Goal: Information Seeking & Learning: Get advice/opinions

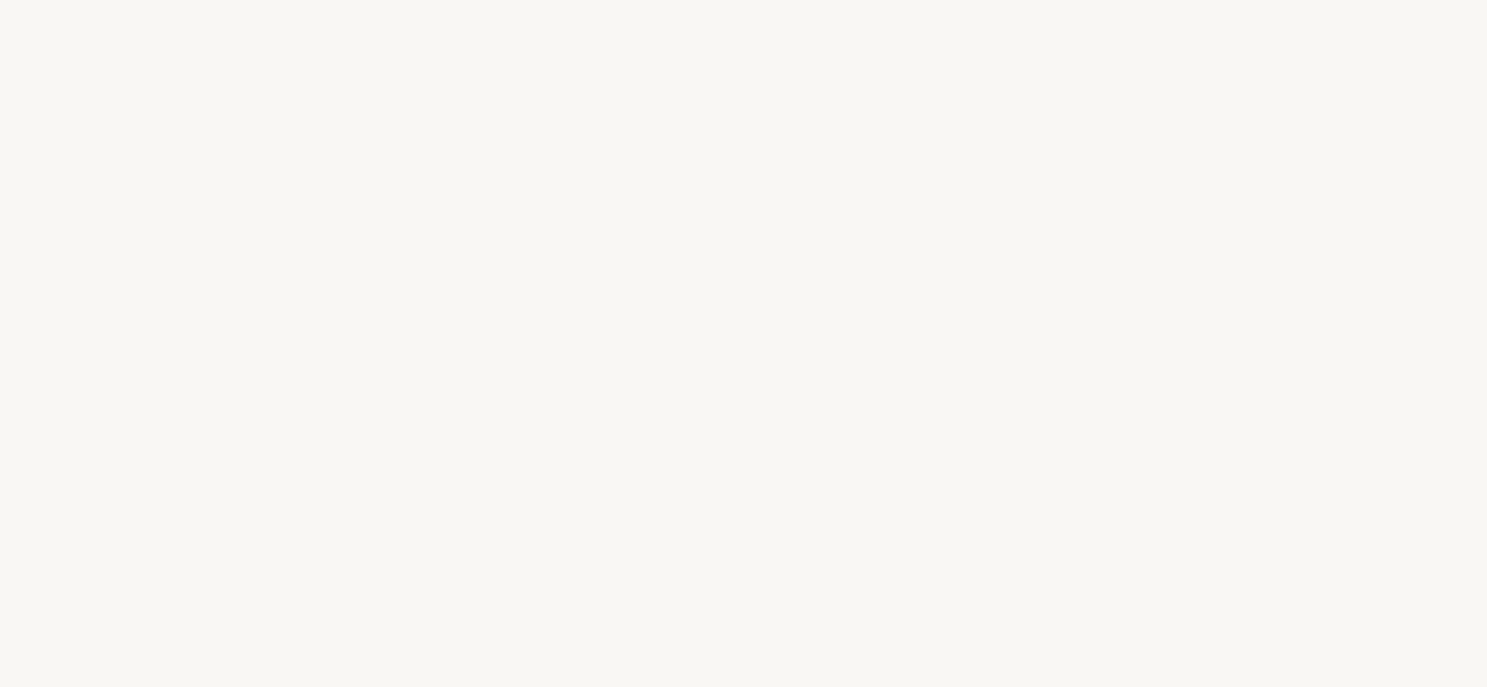
select select "FR"
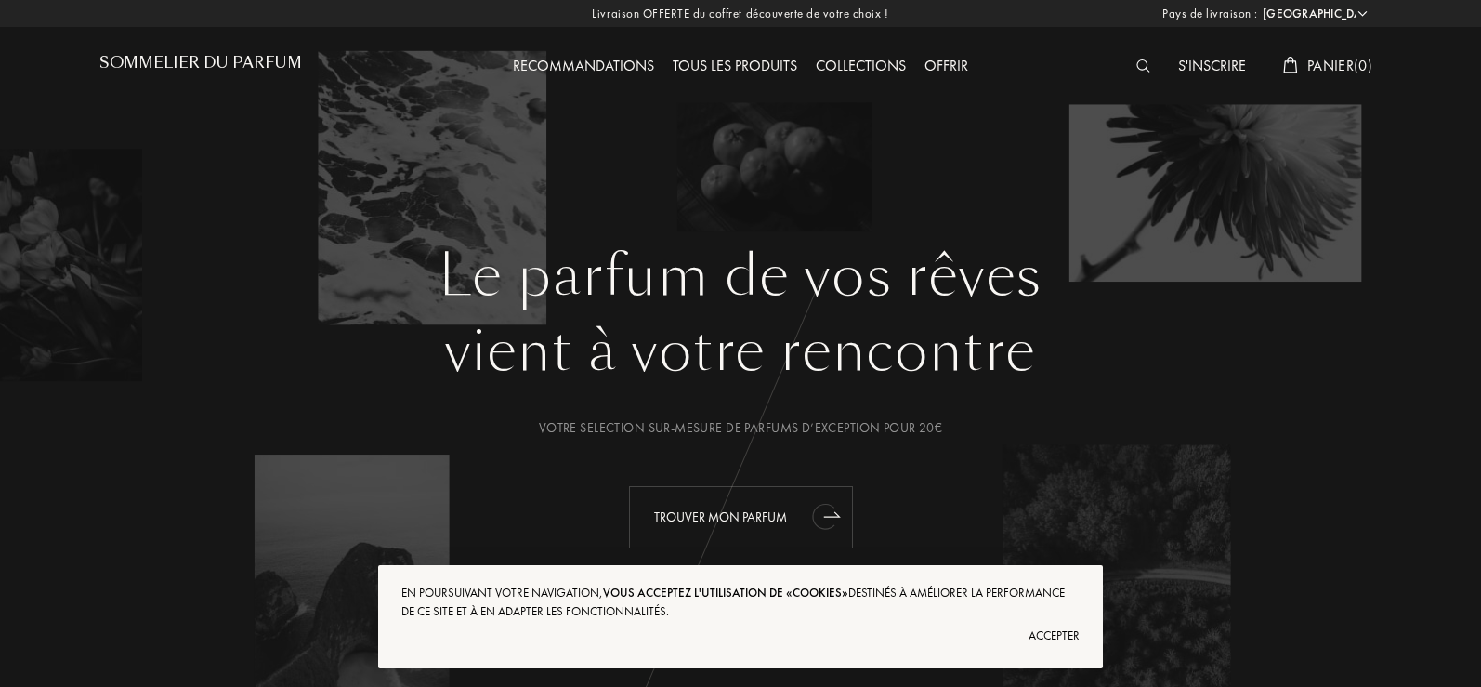
click at [790, 519] on div "Trouver mon parfum" at bounding box center [741, 517] width 224 height 62
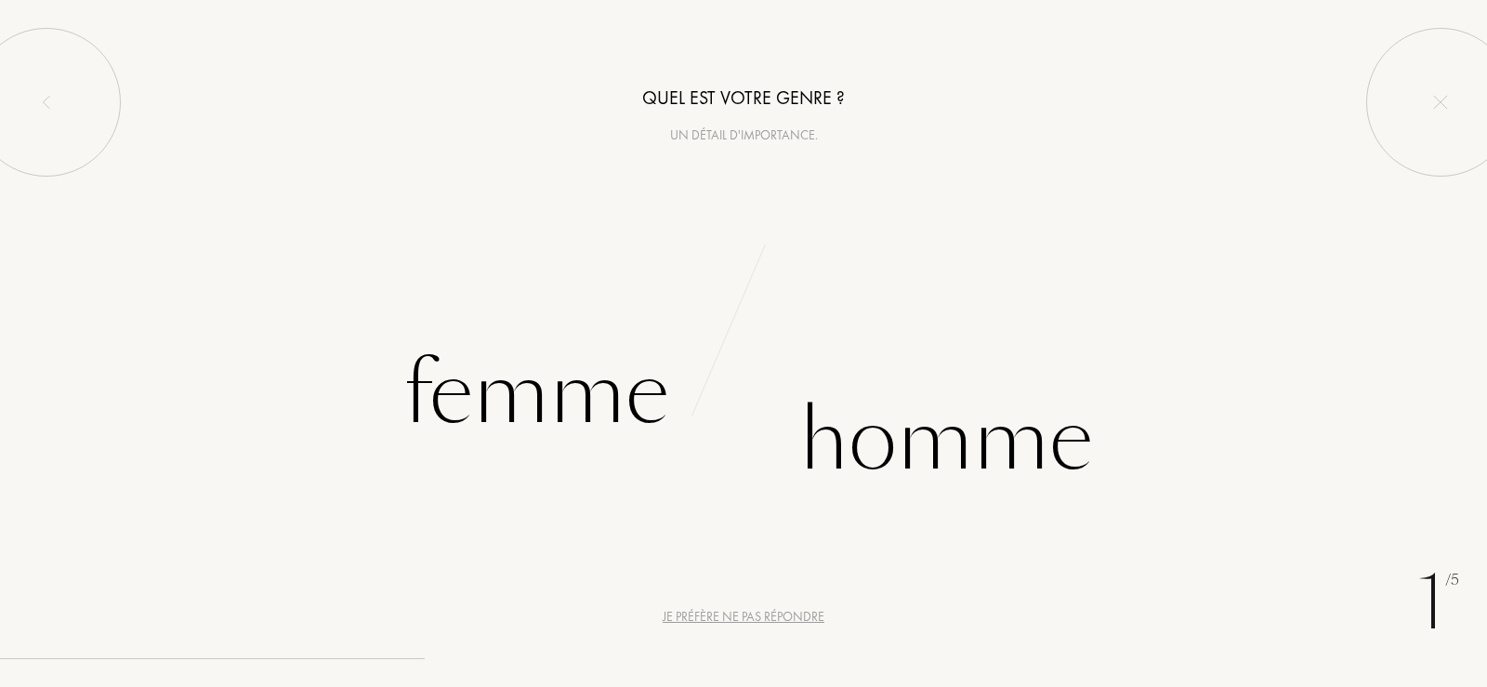
click at [724, 614] on div "Je préfère ne pas répondre" at bounding box center [743, 617] width 162 height 20
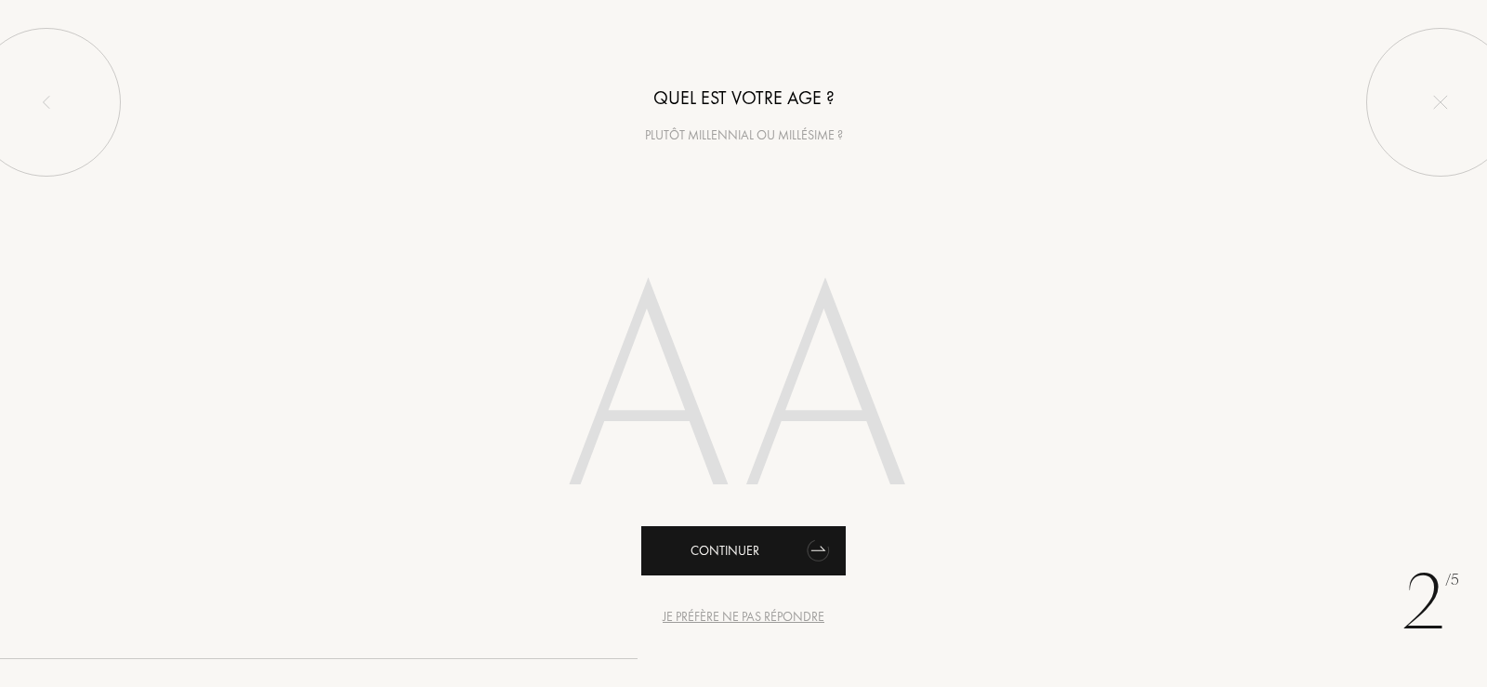
click at [751, 549] on div "Continuer" at bounding box center [743, 550] width 204 height 49
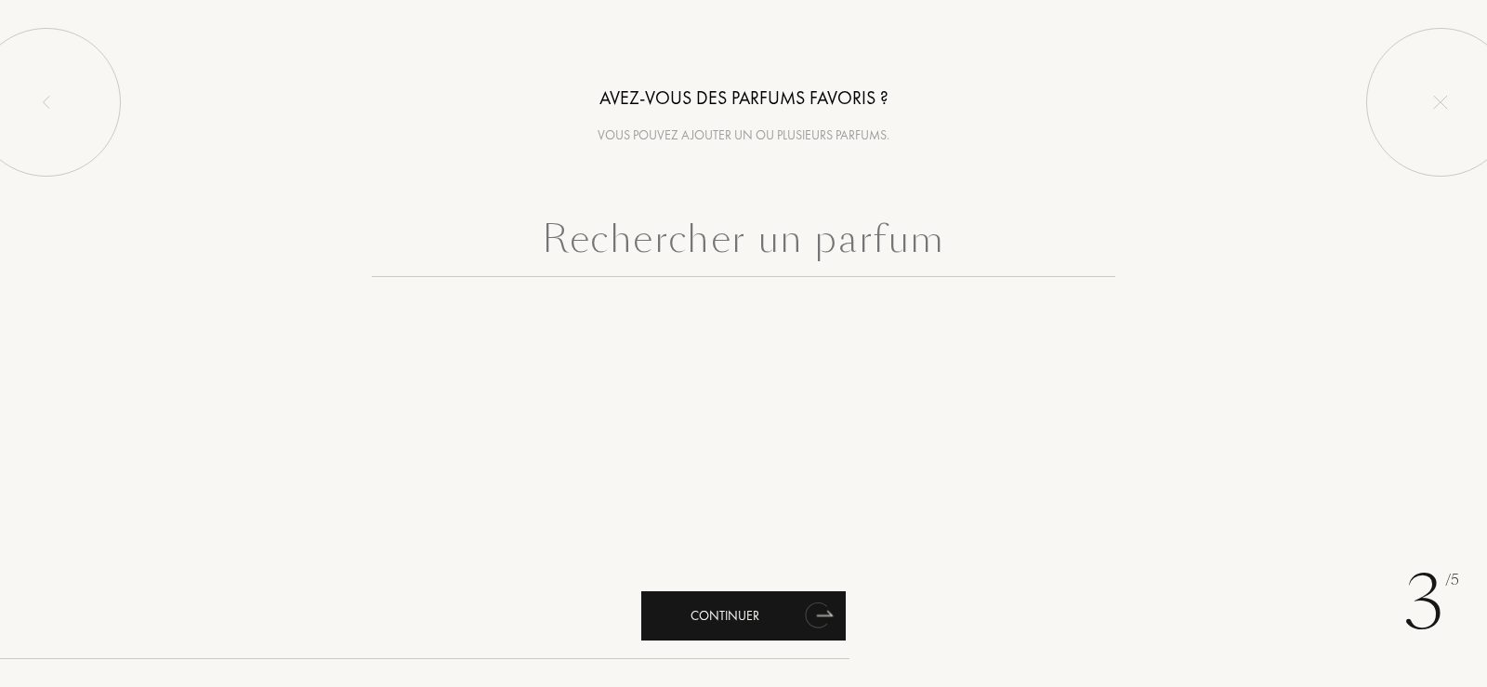
click at [756, 613] on div "Continuer" at bounding box center [743, 615] width 204 height 49
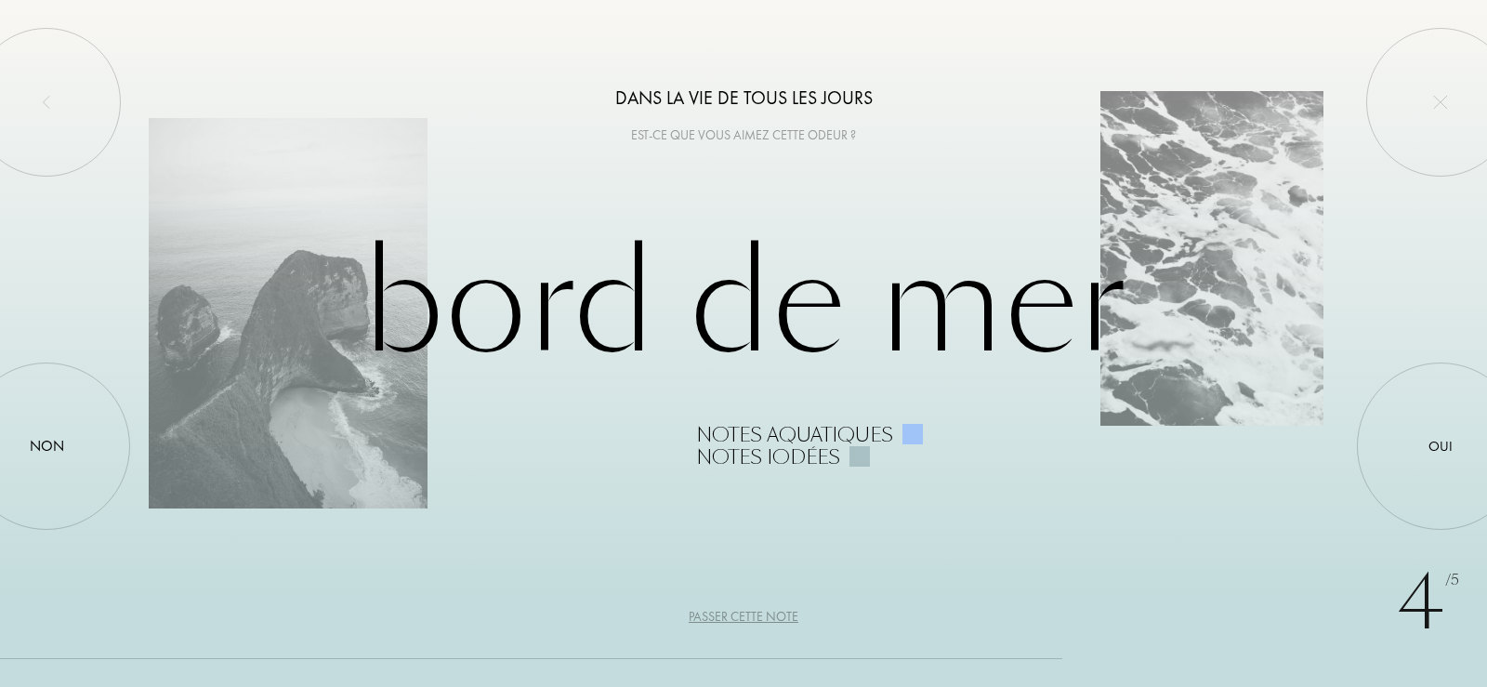
click at [728, 613] on div "Passer cette note" at bounding box center [743, 617] width 110 height 20
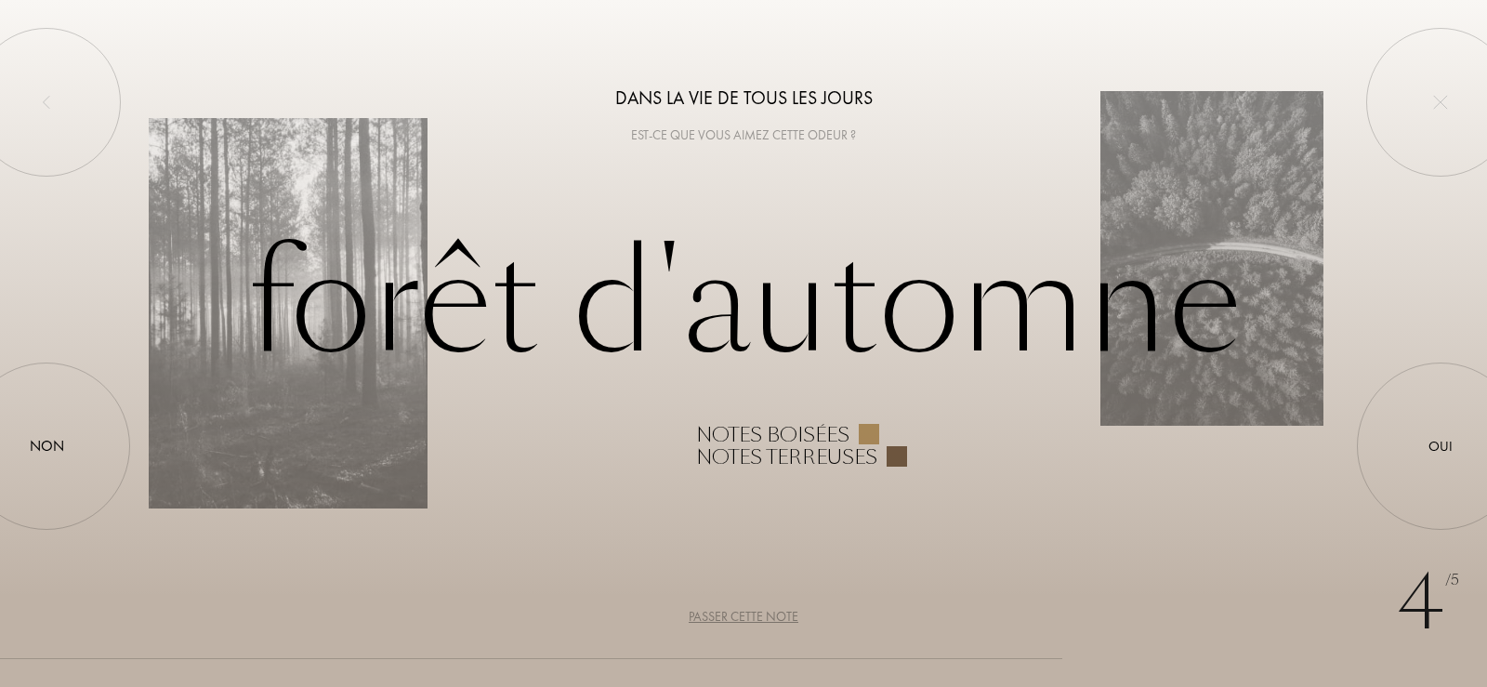
click at [728, 613] on div "Passer cette note" at bounding box center [743, 617] width 110 height 20
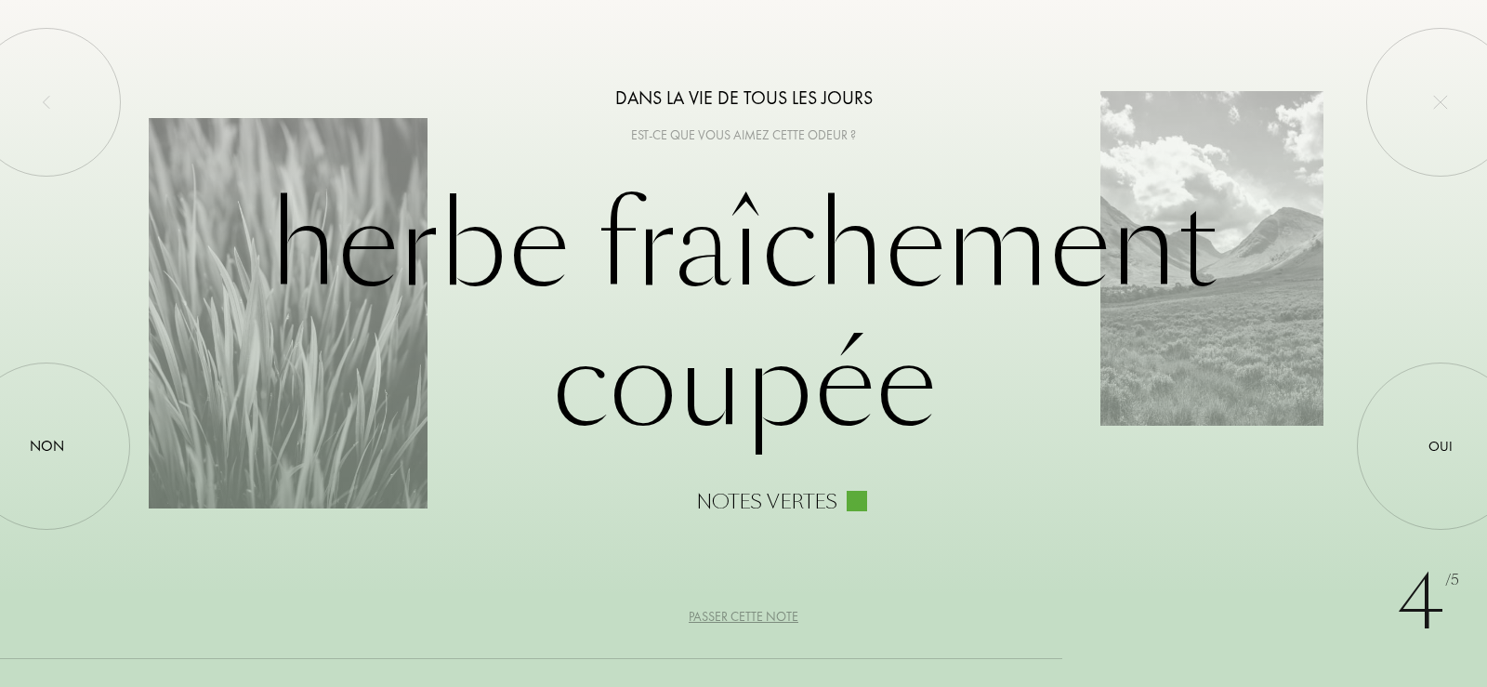
click at [728, 613] on div "Passer cette note" at bounding box center [743, 617] width 110 height 20
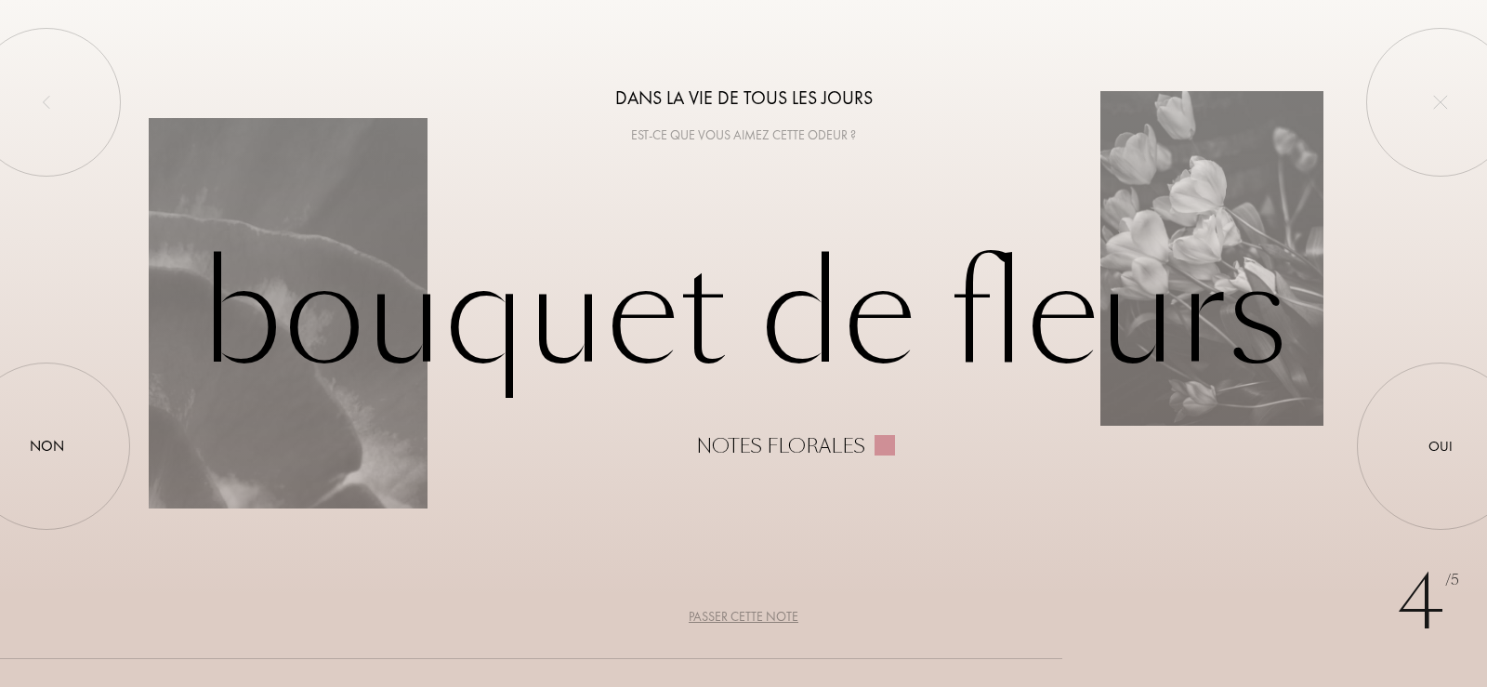
click at [762, 615] on div "Passer cette note" at bounding box center [743, 617] width 110 height 20
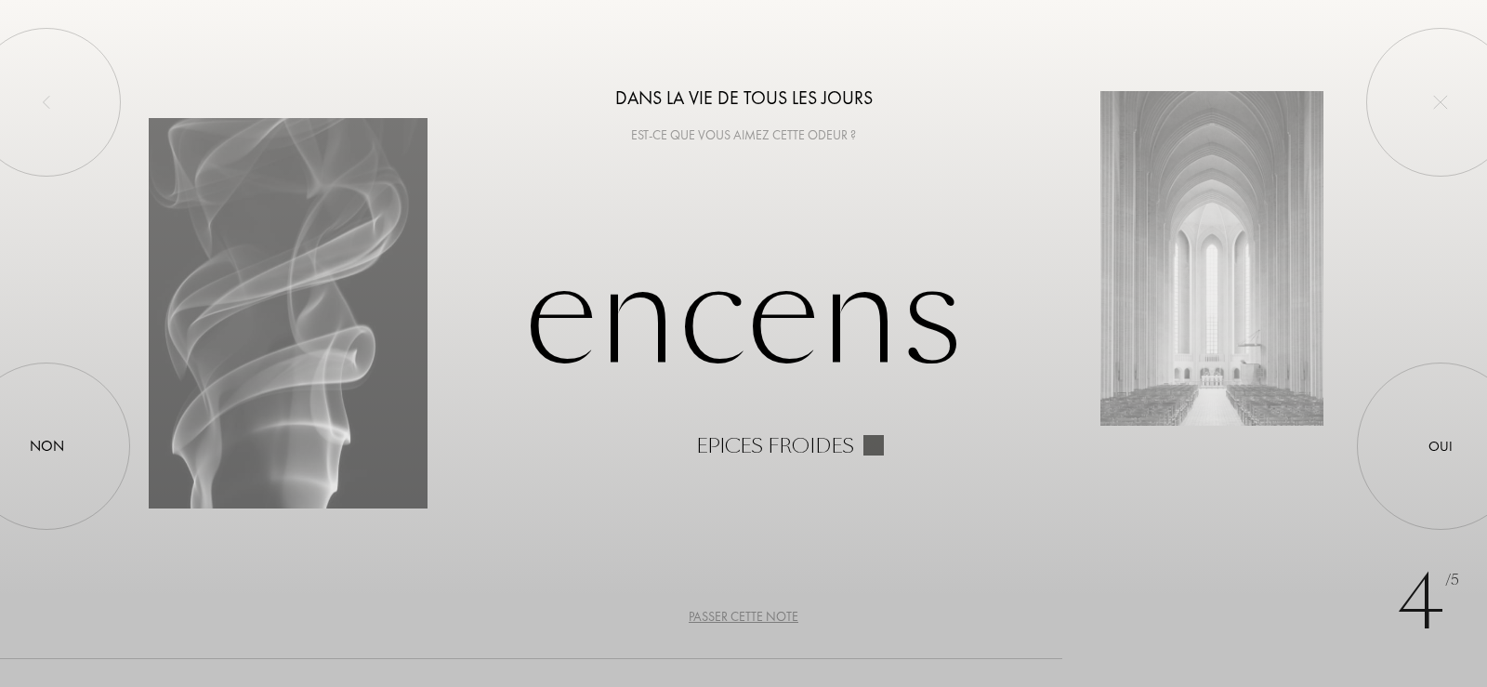
click at [762, 615] on div "Passer cette note" at bounding box center [743, 617] width 110 height 20
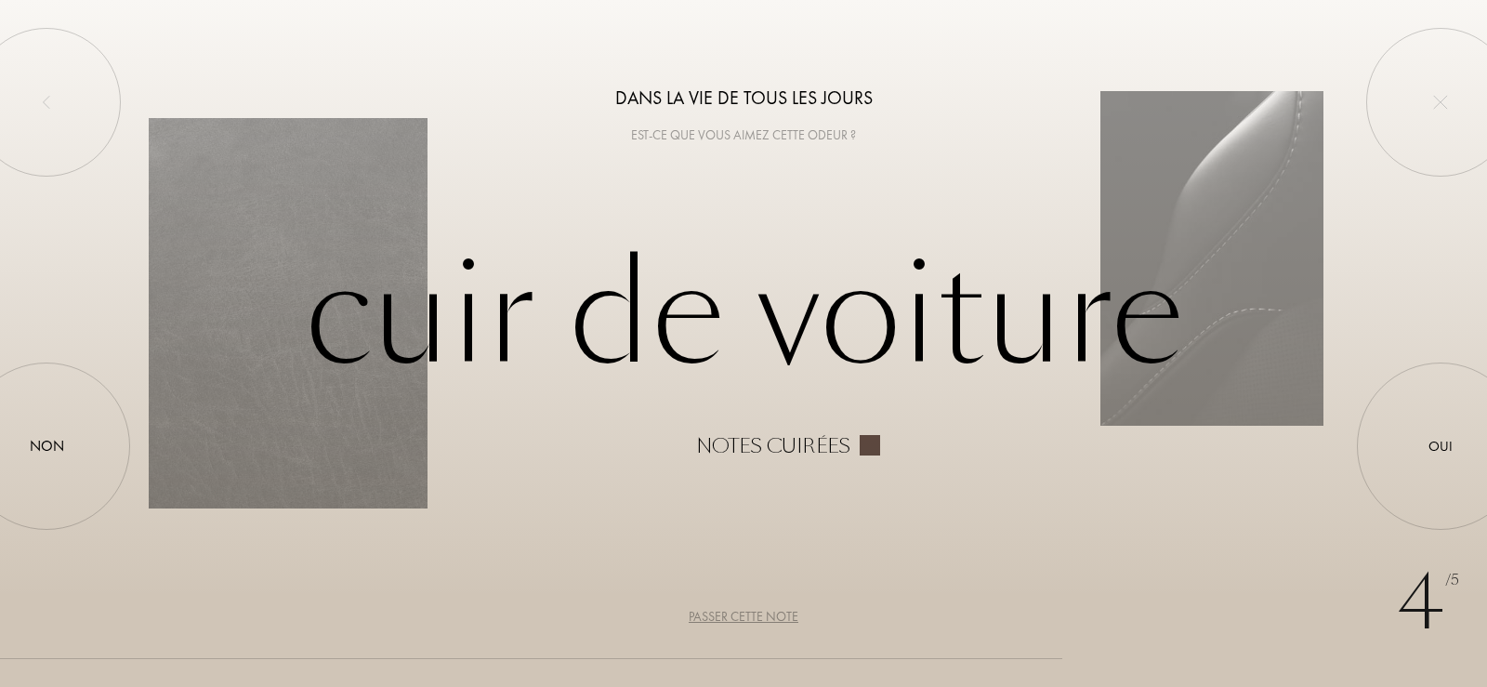
click at [762, 615] on div "Passer cette note" at bounding box center [743, 617] width 110 height 20
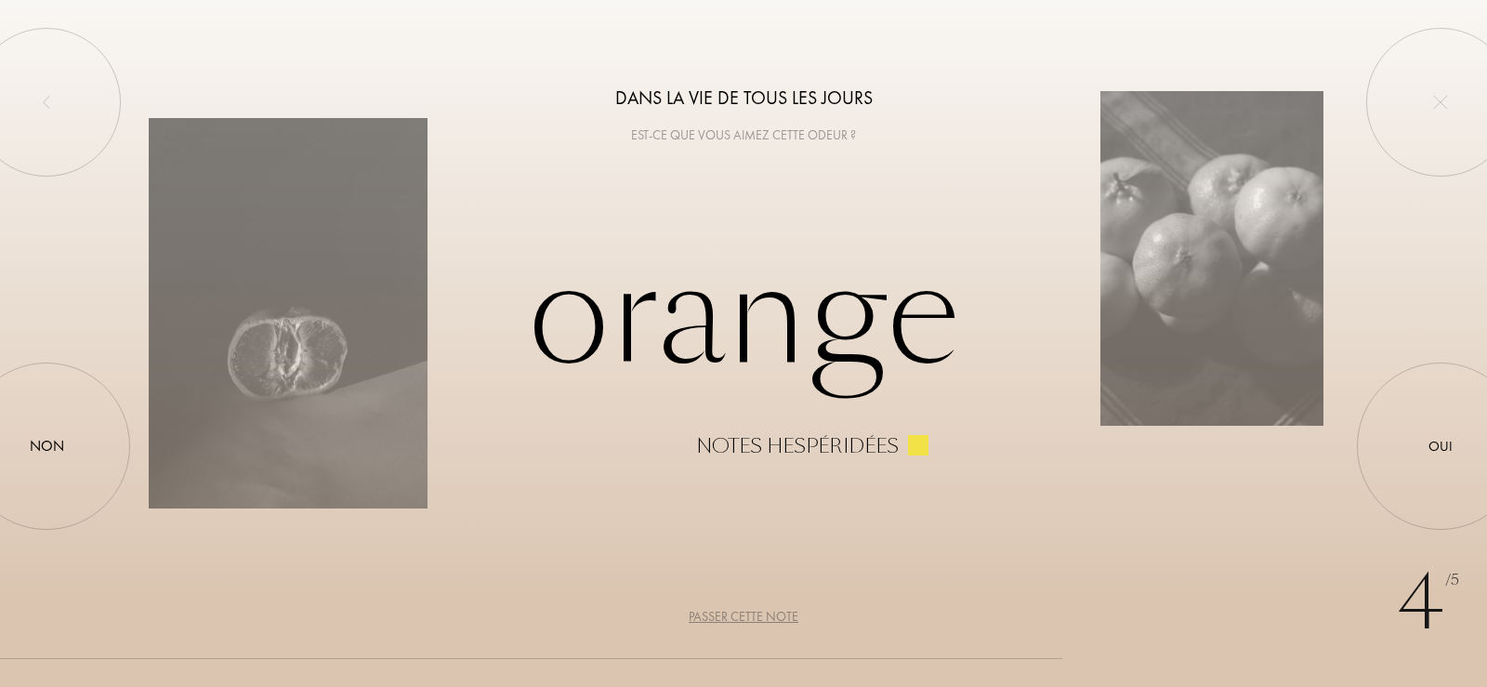
click at [762, 615] on div "Passer cette note" at bounding box center [743, 617] width 110 height 20
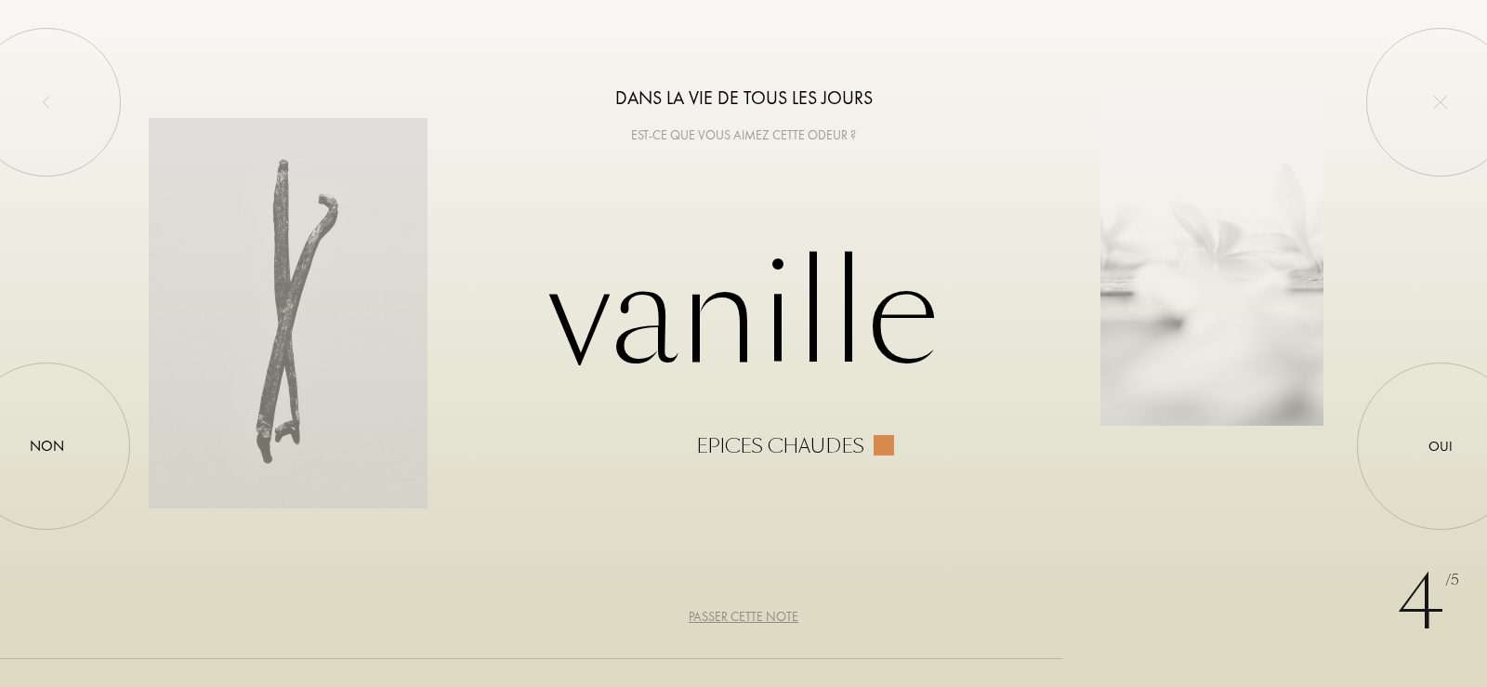
click at [775, 613] on div "Passer cette note" at bounding box center [743, 617] width 110 height 20
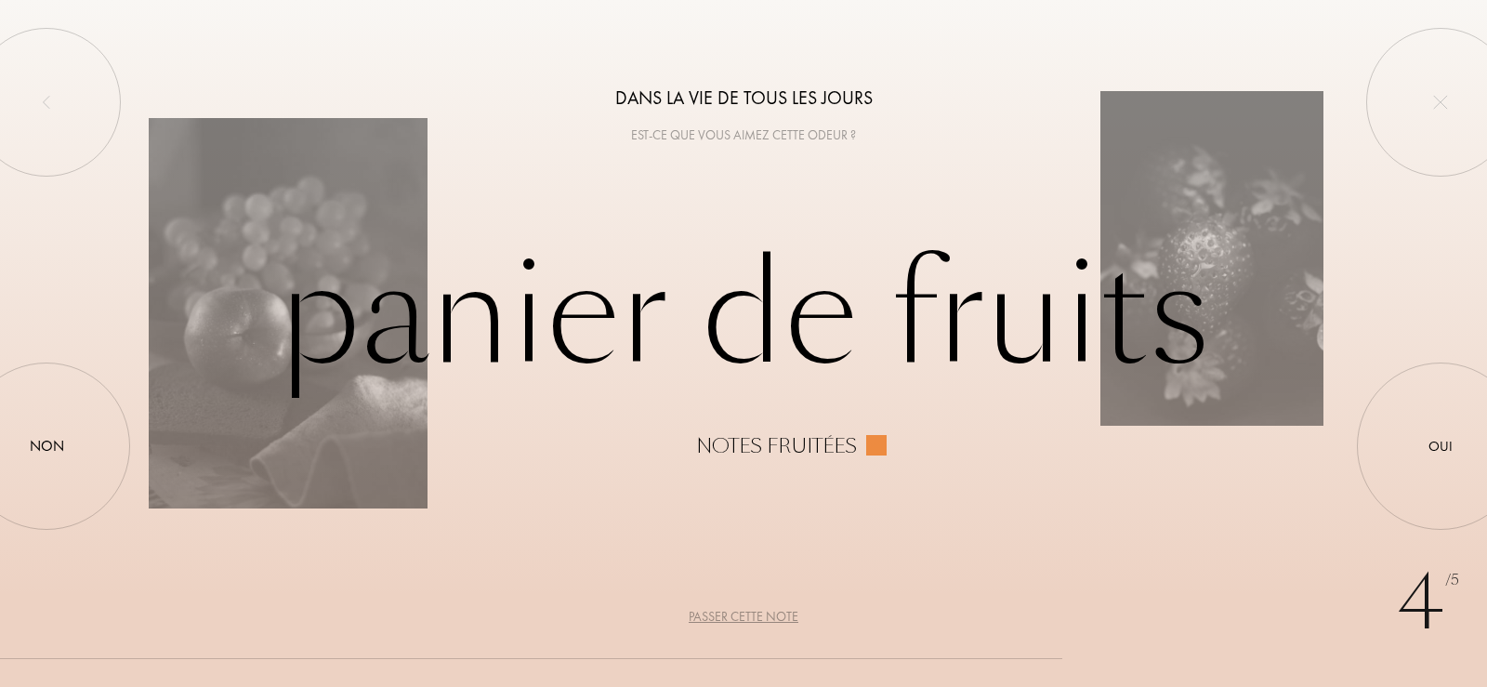
click at [775, 613] on div "Passer cette note" at bounding box center [743, 617] width 110 height 20
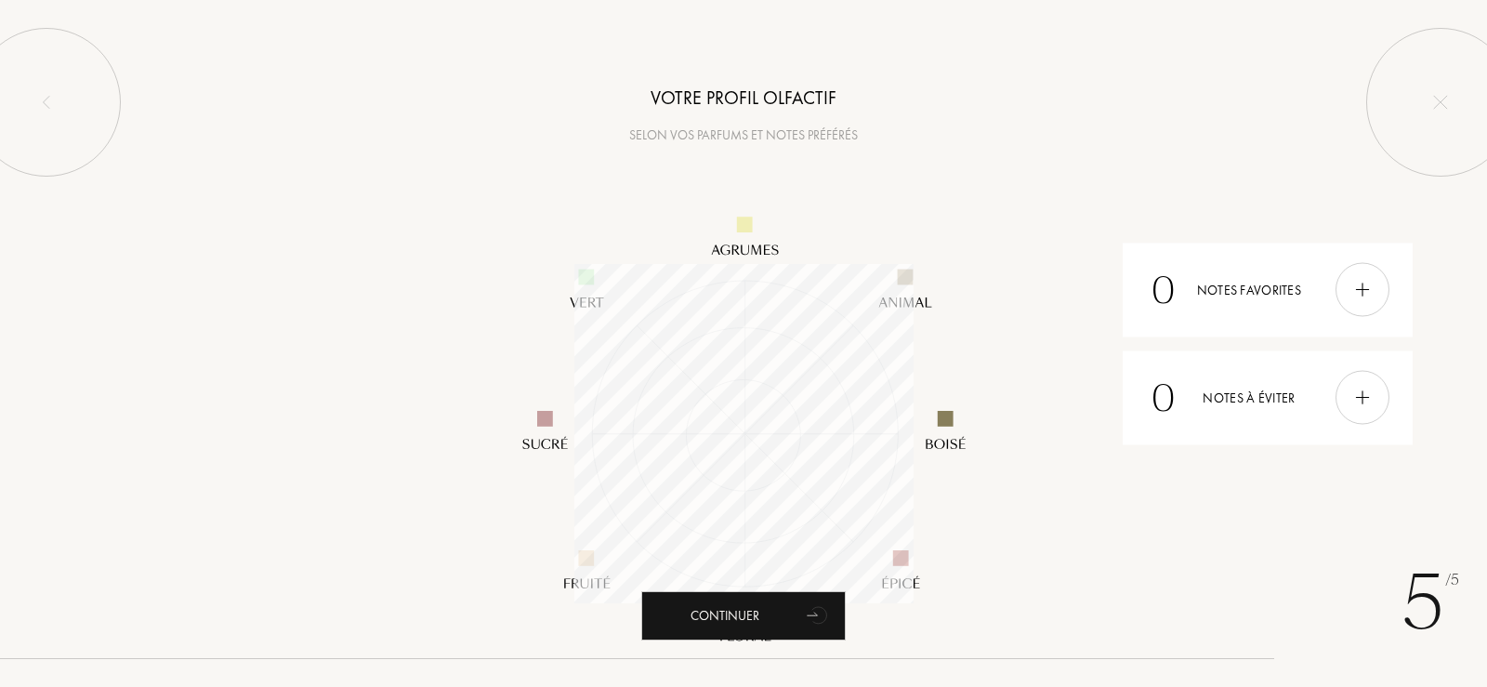
scroll to position [339, 339]
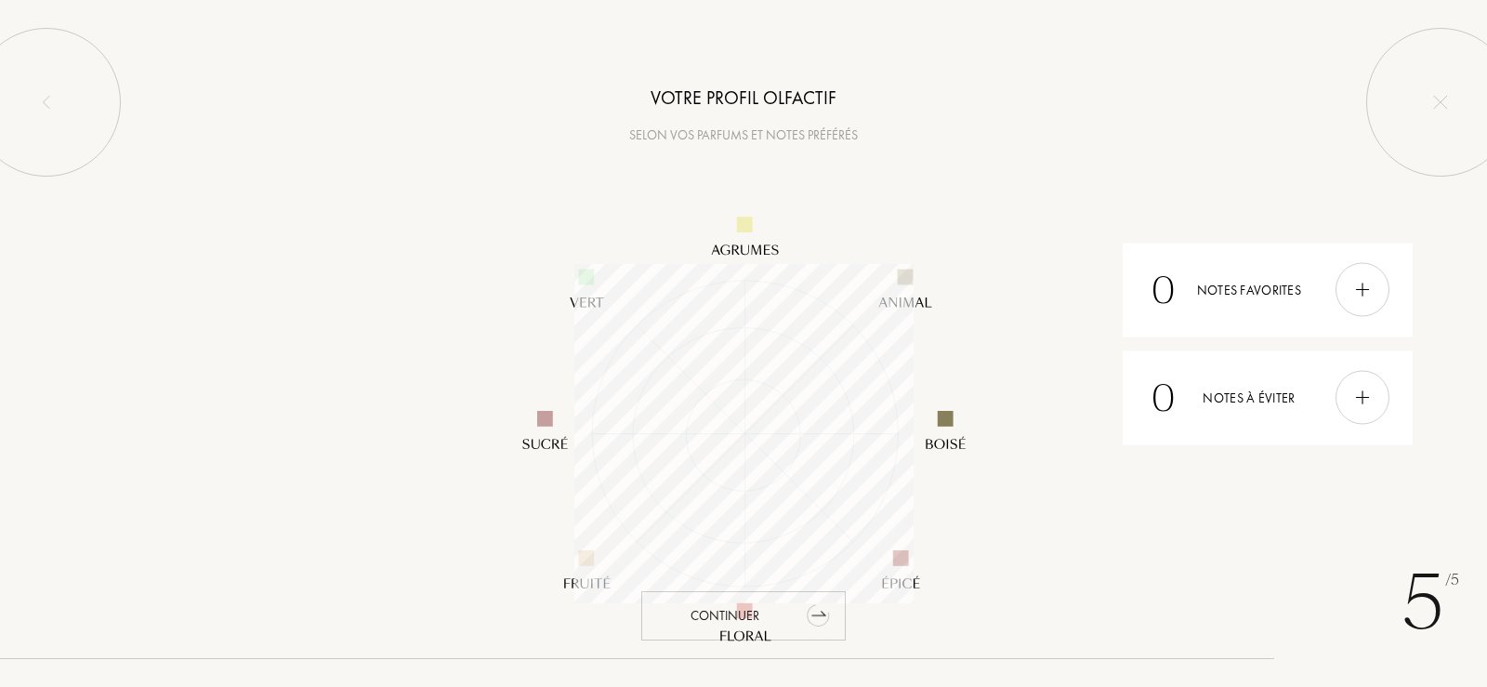
click at [733, 605] on div "Continuer" at bounding box center [743, 615] width 204 height 49
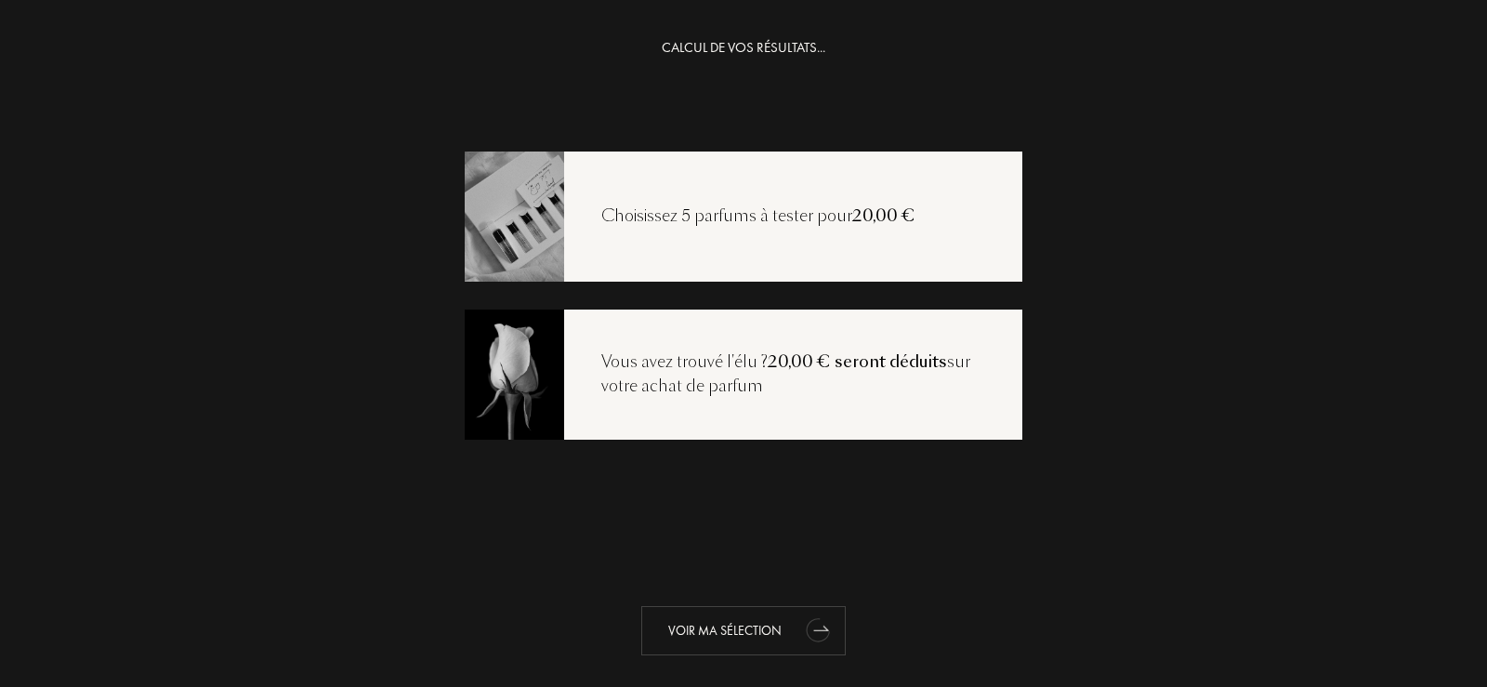
click at [703, 625] on div "Voir ma sélection" at bounding box center [743, 630] width 204 height 49
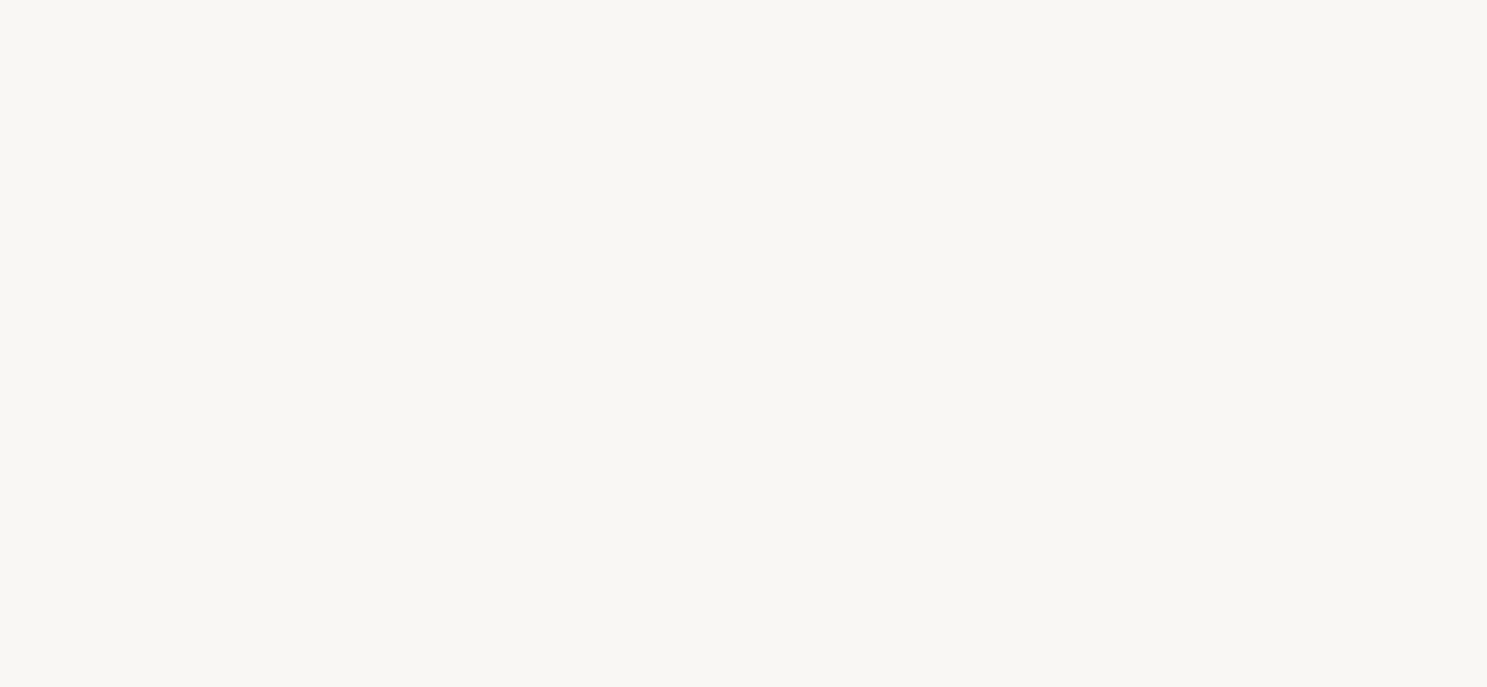
select select "FR"
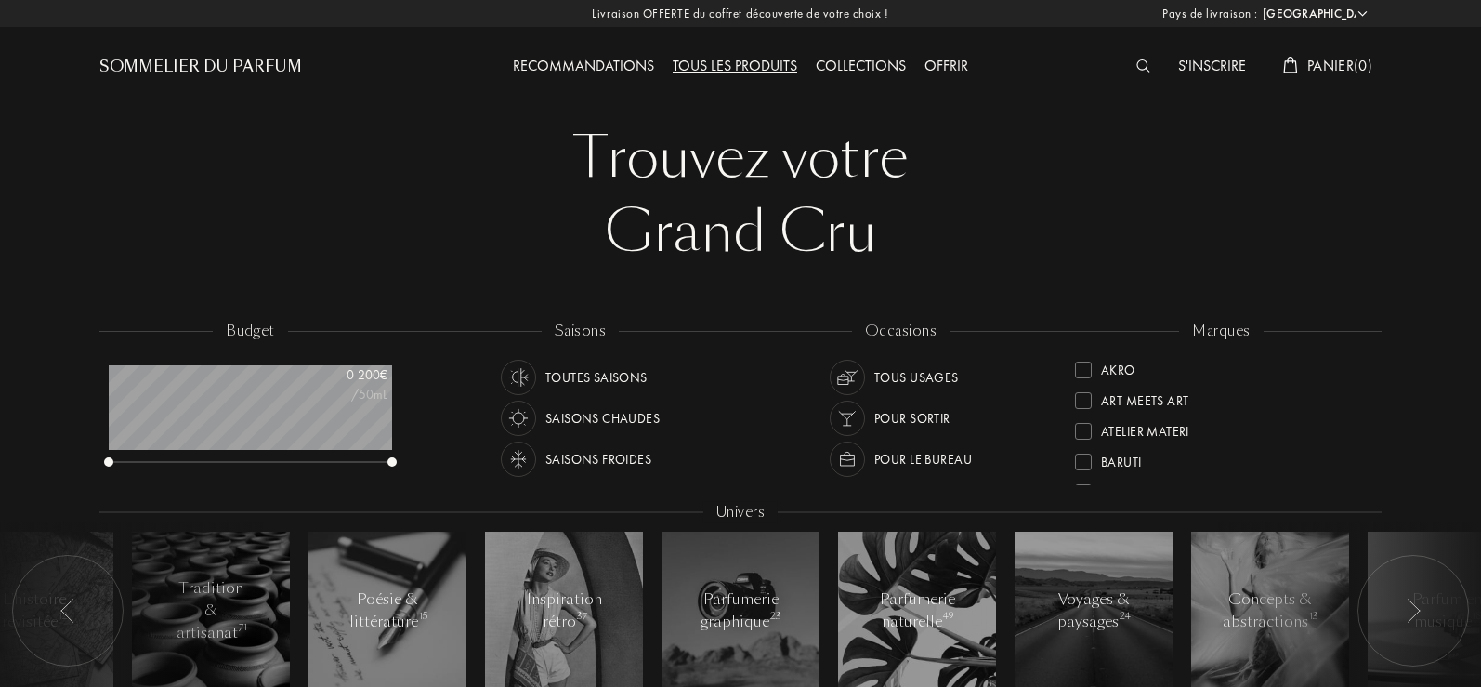
click at [863, 64] on div "Collections" at bounding box center [860, 67] width 109 height 24
select select "FR"
click at [936, 62] on div "Offrir" at bounding box center [946, 67] width 62 height 24
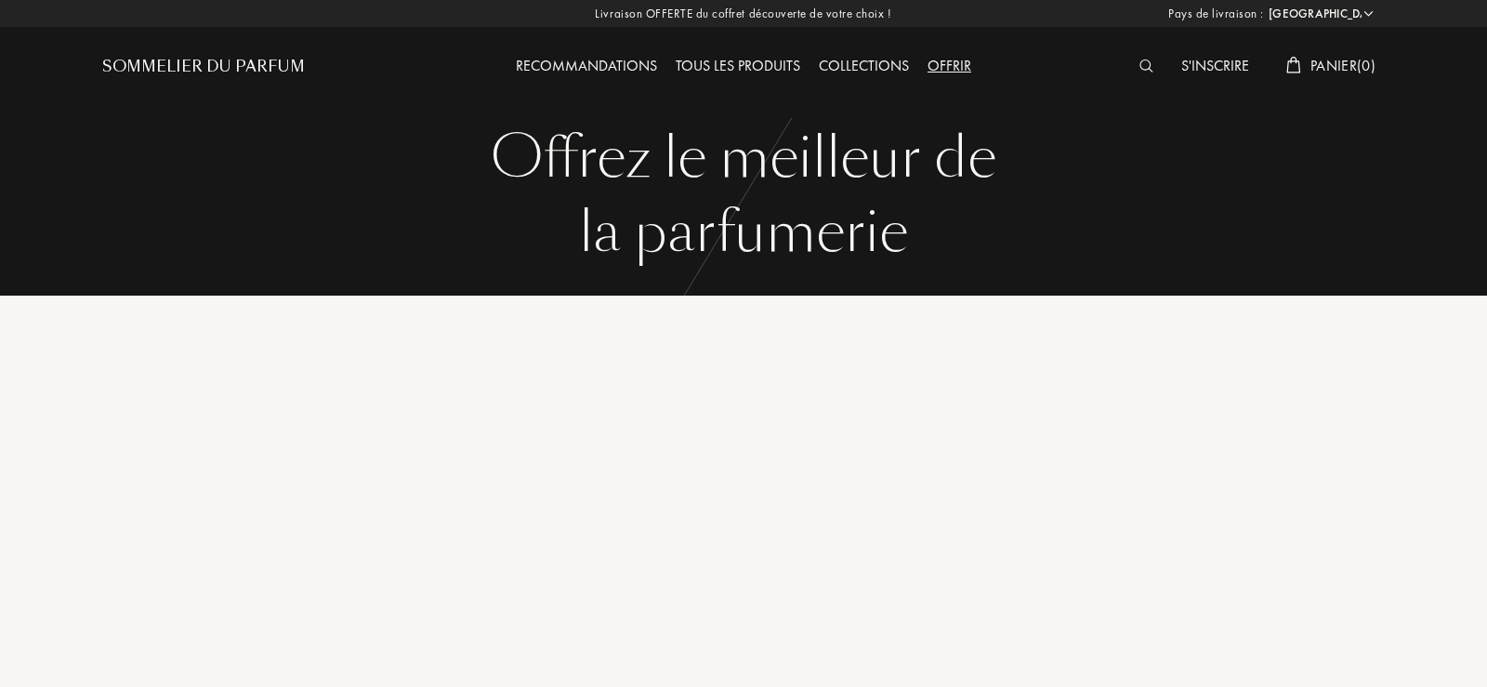
select select "FR"
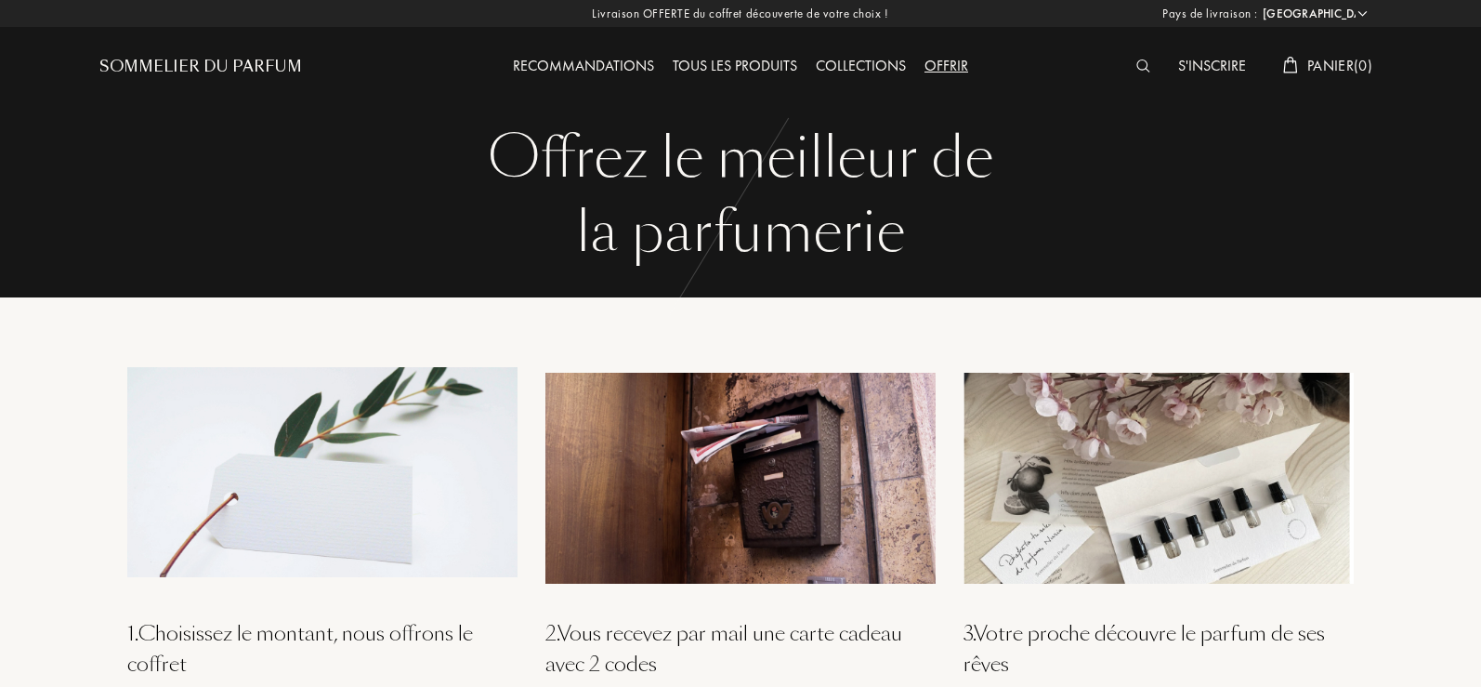
click at [219, 66] on div "Sommelier du Parfum" at bounding box center [200, 67] width 203 height 22
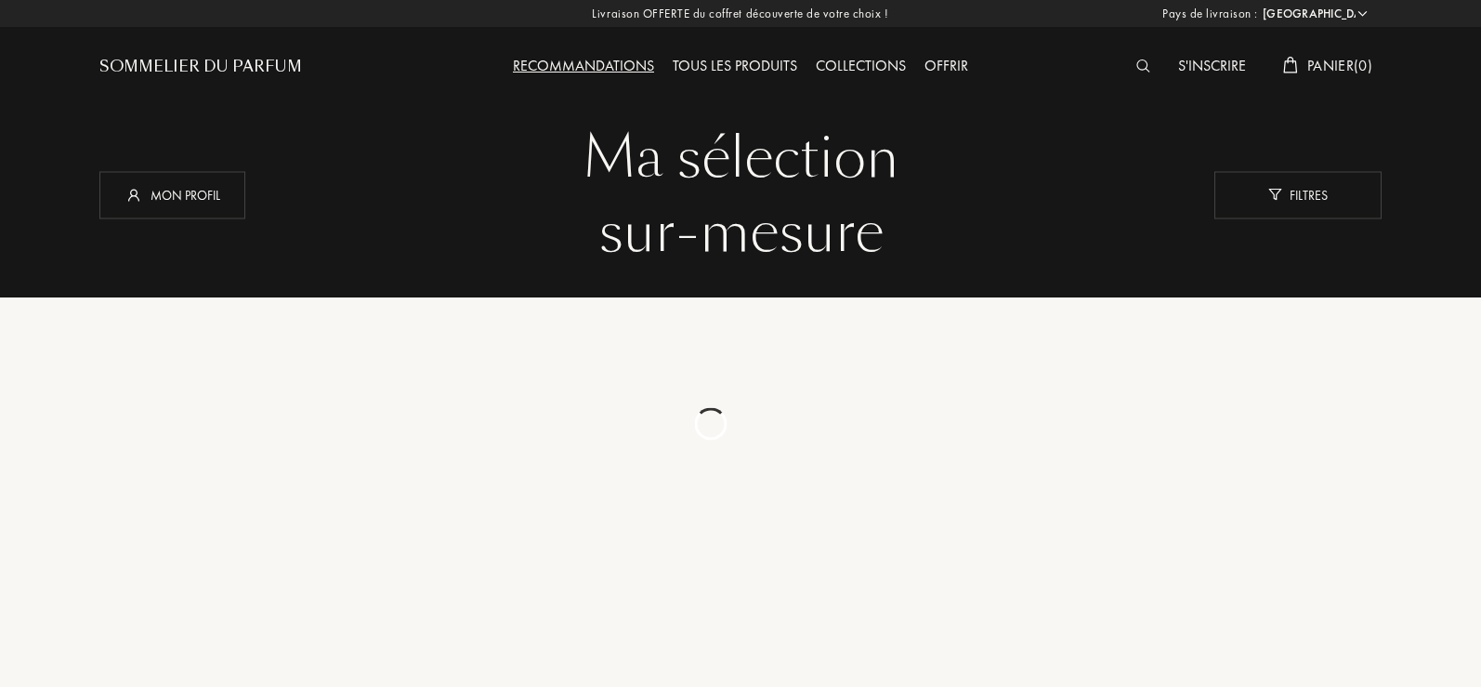
select select "FR"
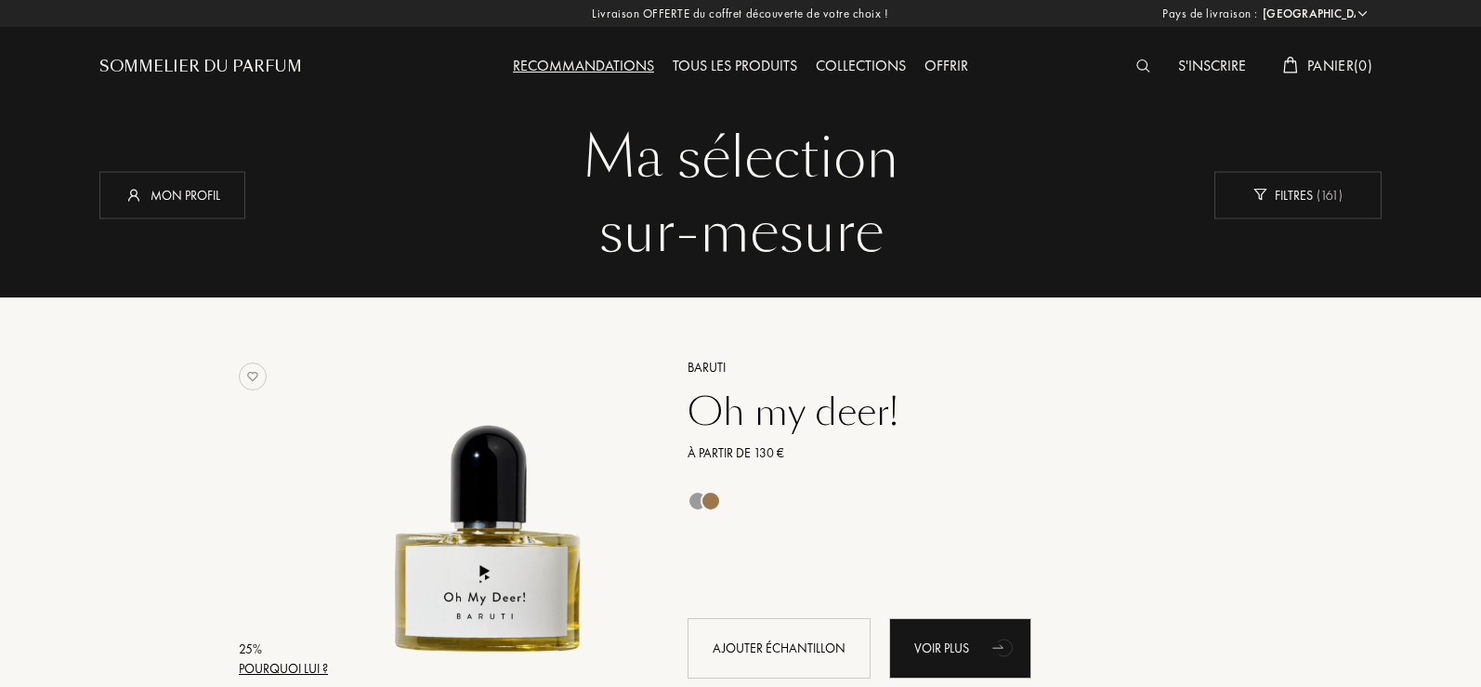
click at [845, 59] on div "Collections" at bounding box center [860, 67] width 109 height 24
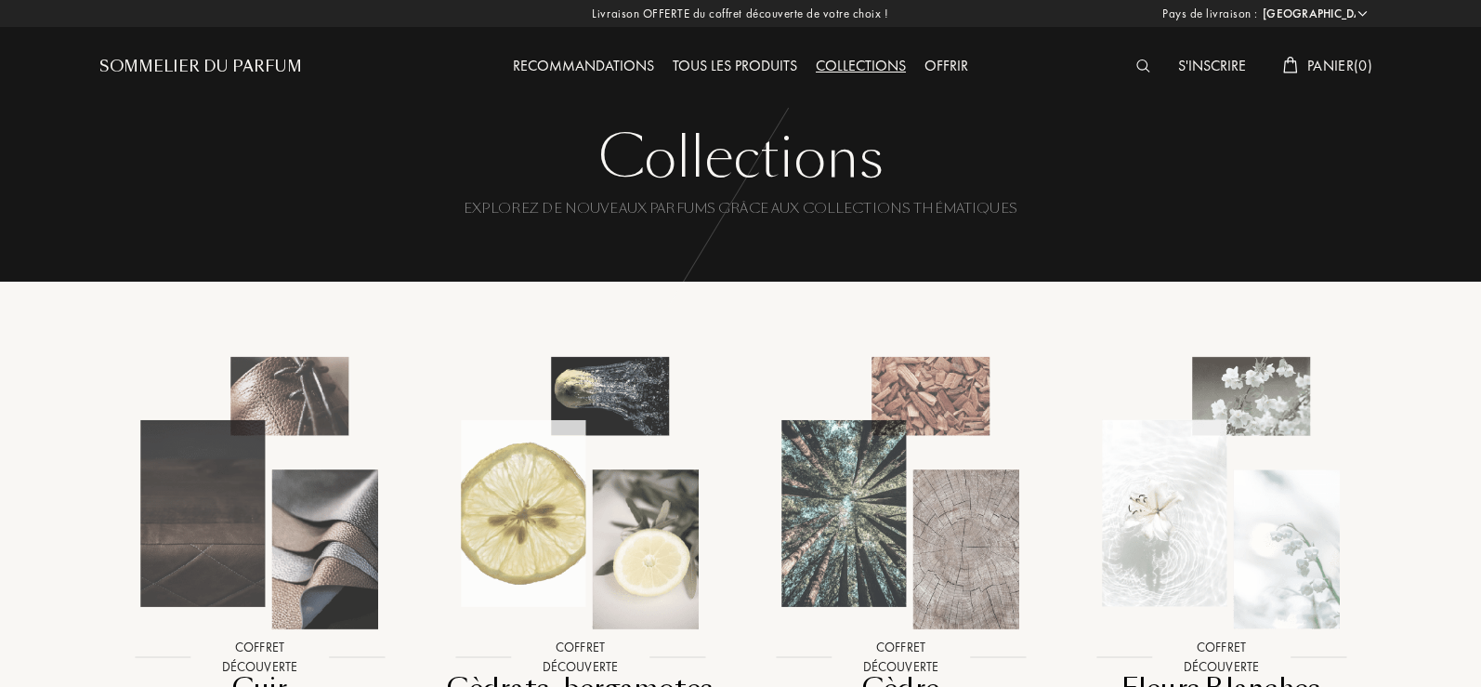
select select "FR"
click at [704, 64] on div "Tous les produits" at bounding box center [734, 67] width 143 height 24
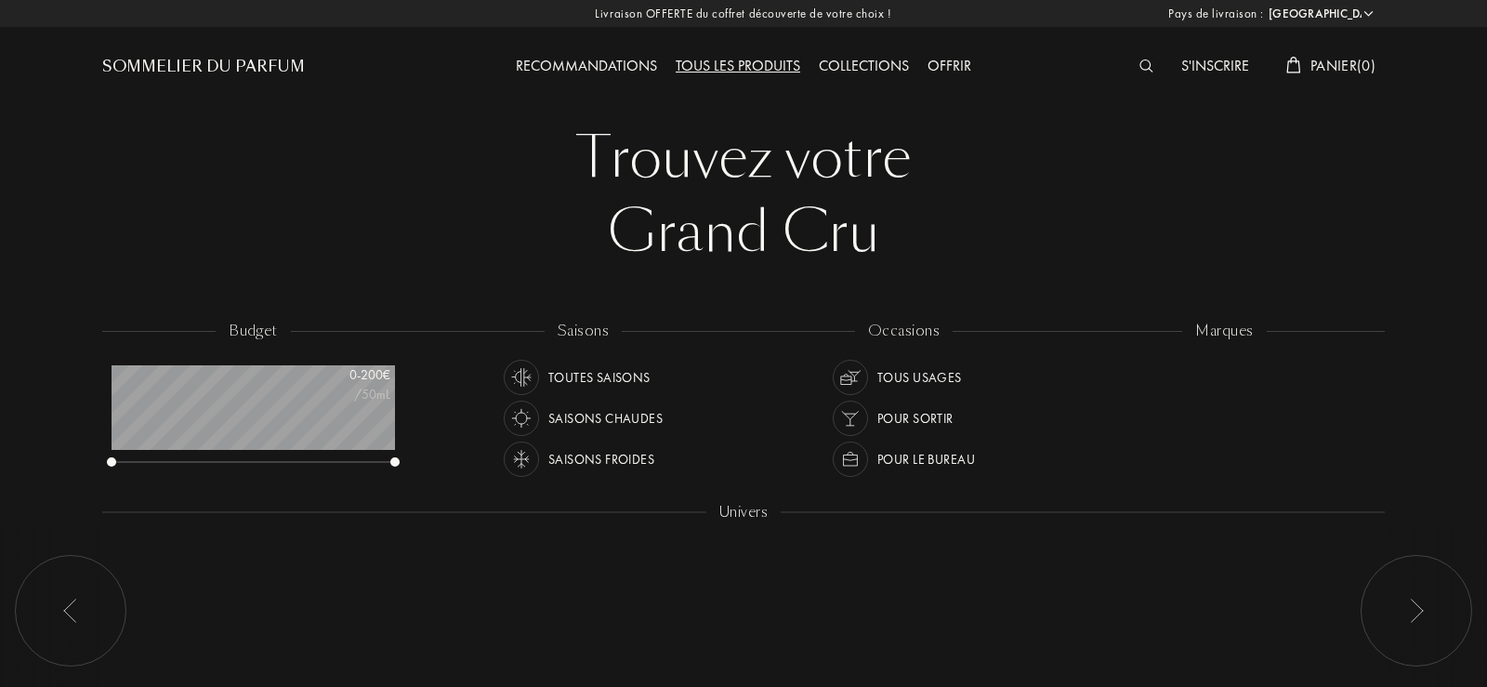
select select "FR"
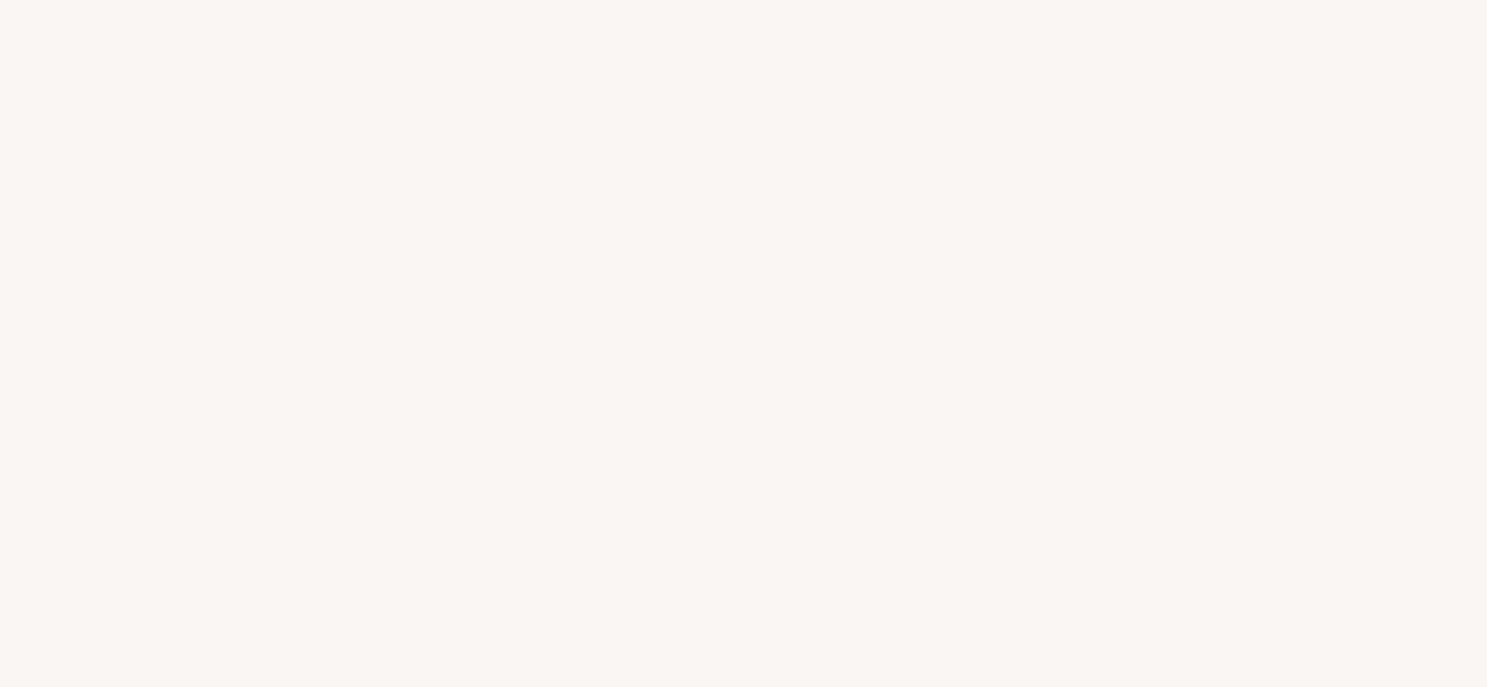
select select "FR"
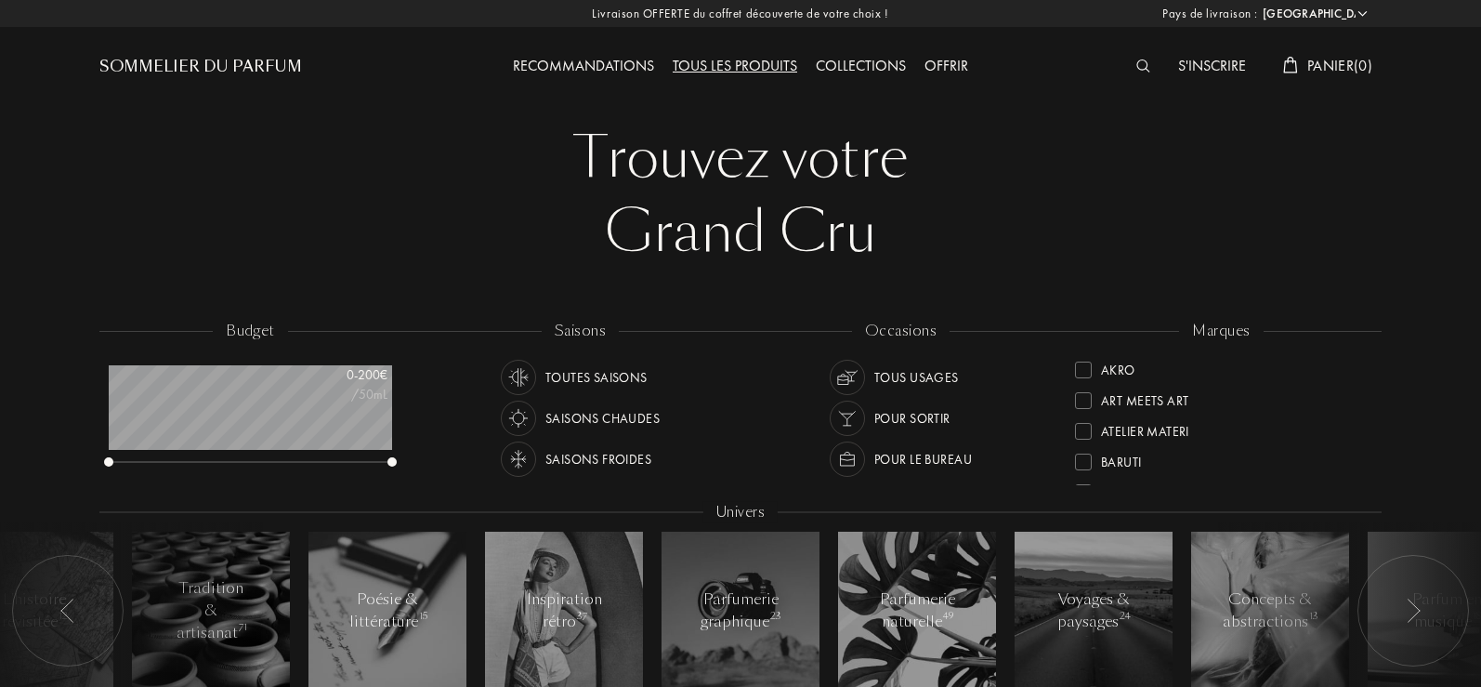
scroll to position [93, 283]
click at [1364, 10] on select "[GEOGRAPHIC_DATA] [GEOGRAPHIC_DATA] [GEOGRAPHIC_DATA] [GEOGRAPHIC_DATA] [GEOGRA…" at bounding box center [1313, 14] width 111 height 19
click at [128, 111] on div "Trouvez votre Grand Cru Trouvez votre Grand Cru budget 0 - 200 € /50mL saisons …" at bounding box center [740, 409] width 1310 height 819
click at [176, 60] on div "Sommelier du Parfum" at bounding box center [200, 67] width 203 height 22
